Goal: Obtain resource: Obtain resource

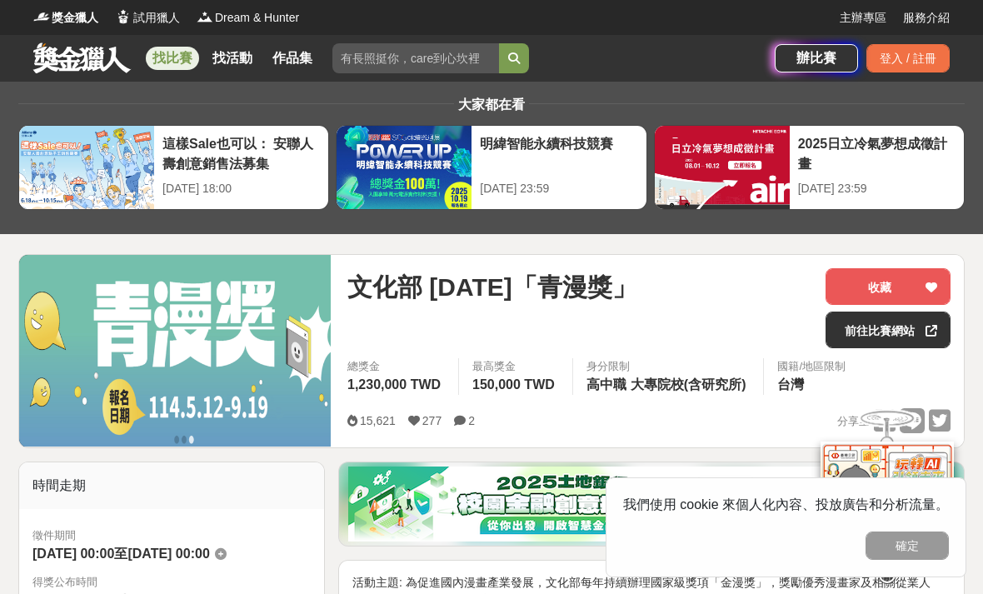
scroll to position [22, 0]
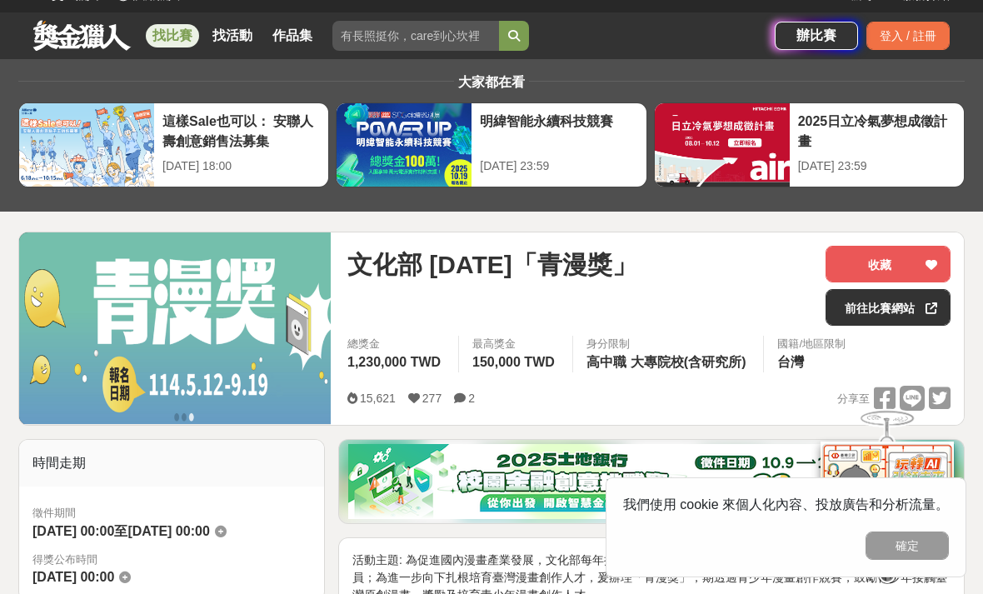
click at [855, 310] on link "前往比賽網站" at bounding box center [888, 307] width 125 height 37
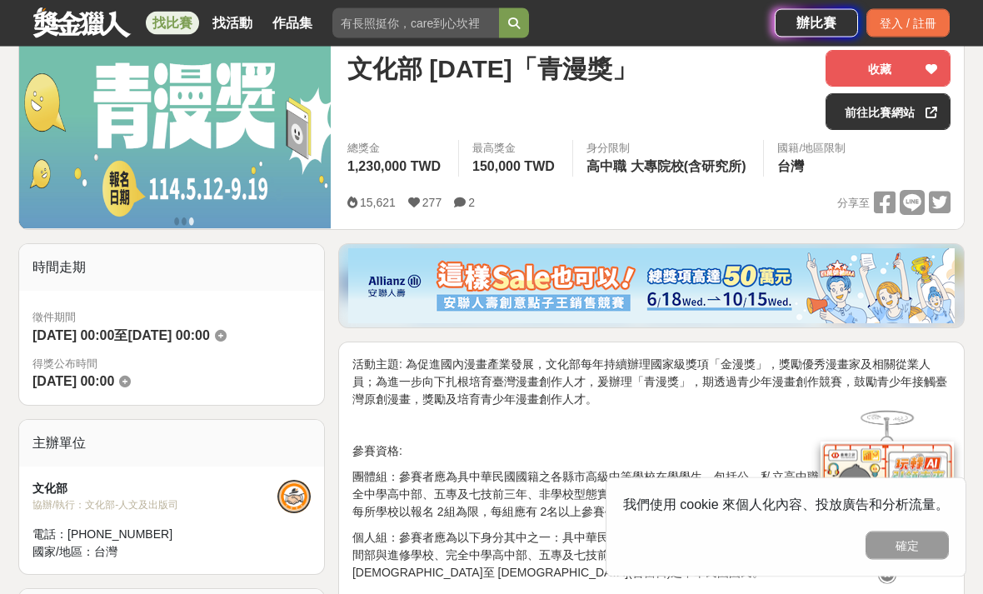
scroll to position [221, 0]
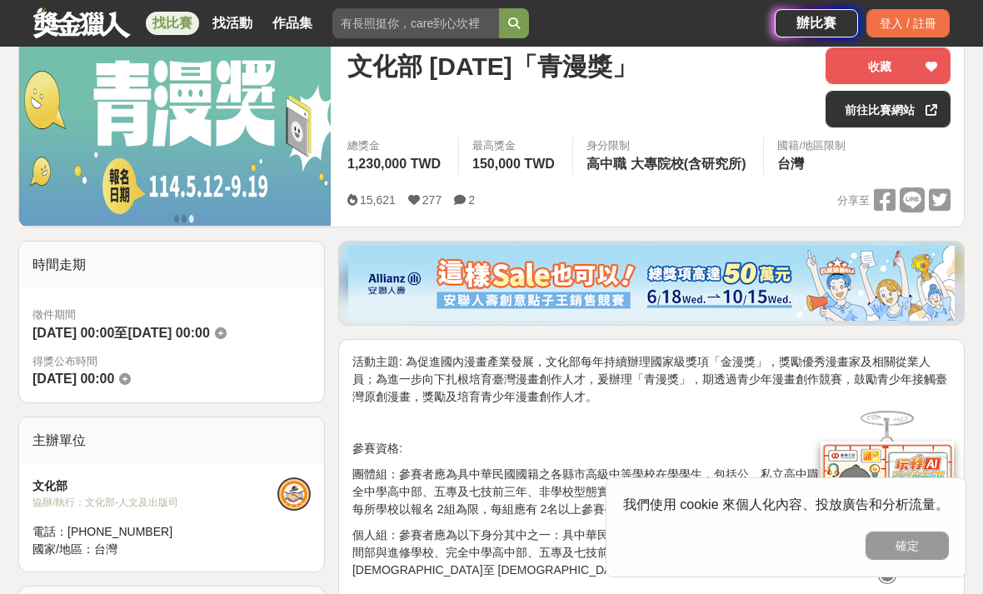
click at [372, 363] on p "活動主題: 為促進國內漫畫產業發展，文化部每年持續辦理國家級獎項「金漫獎」，獎勵優秀漫畫家及相關從業人員；為進一步向下扎根培育臺灣漫畫創作人才，爰辦理「青漫獎…" at bounding box center [651, 379] width 598 height 52
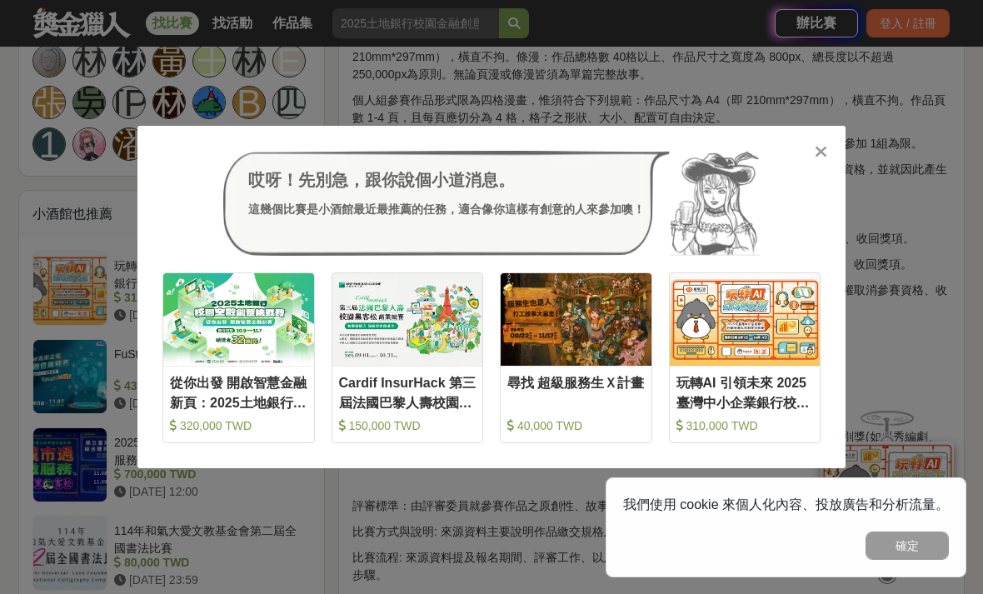
scroll to position [1191, 0]
click at [819, 160] on icon at bounding box center [821, 151] width 12 height 17
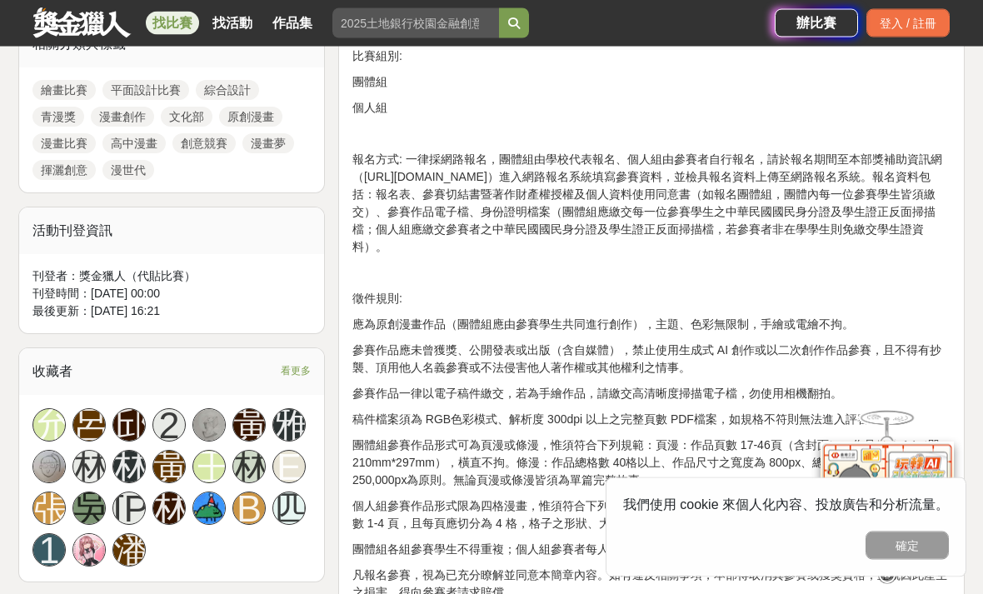
scroll to position [754, 0]
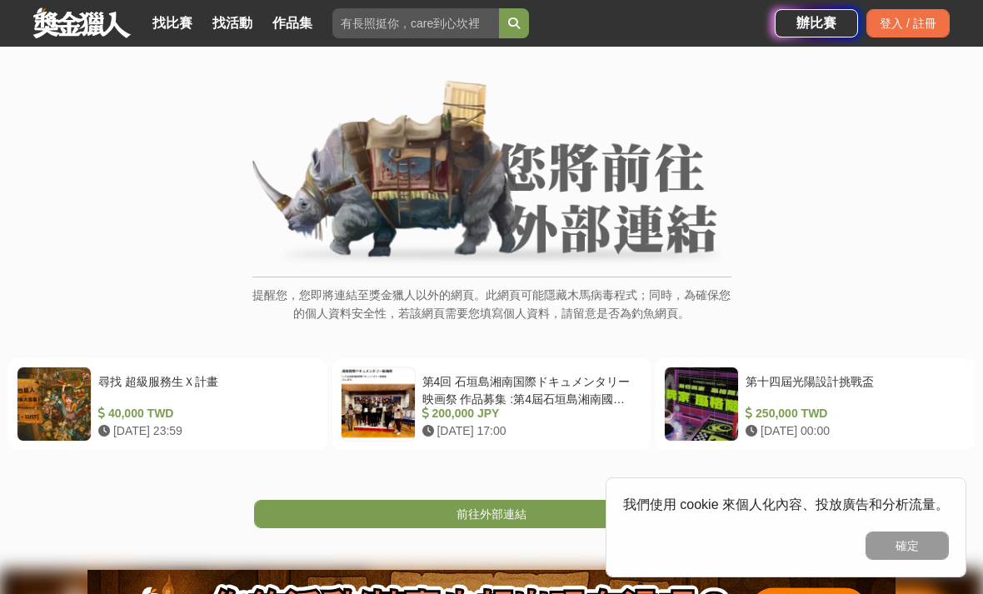
scroll to position [55, 0]
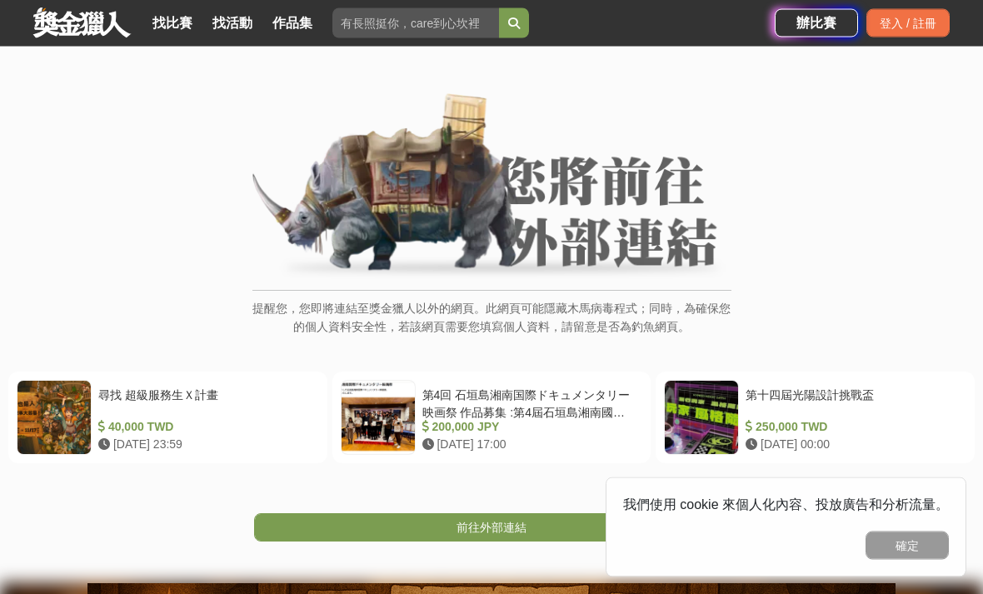
click at [306, 524] on link "前往外部連結" at bounding box center [491, 528] width 475 height 28
